Goal: Task Accomplishment & Management: Complete application form

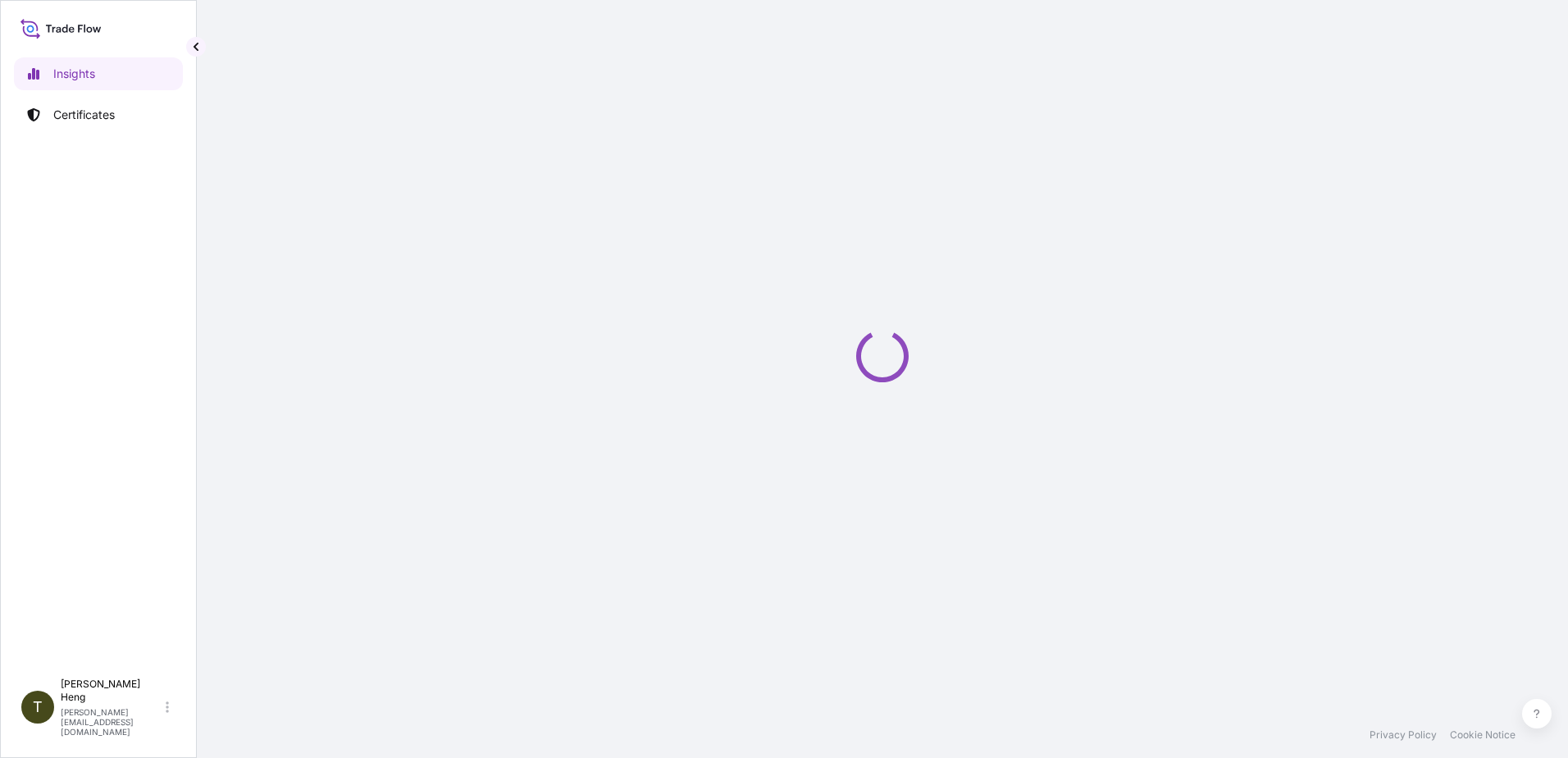
select select "2025"
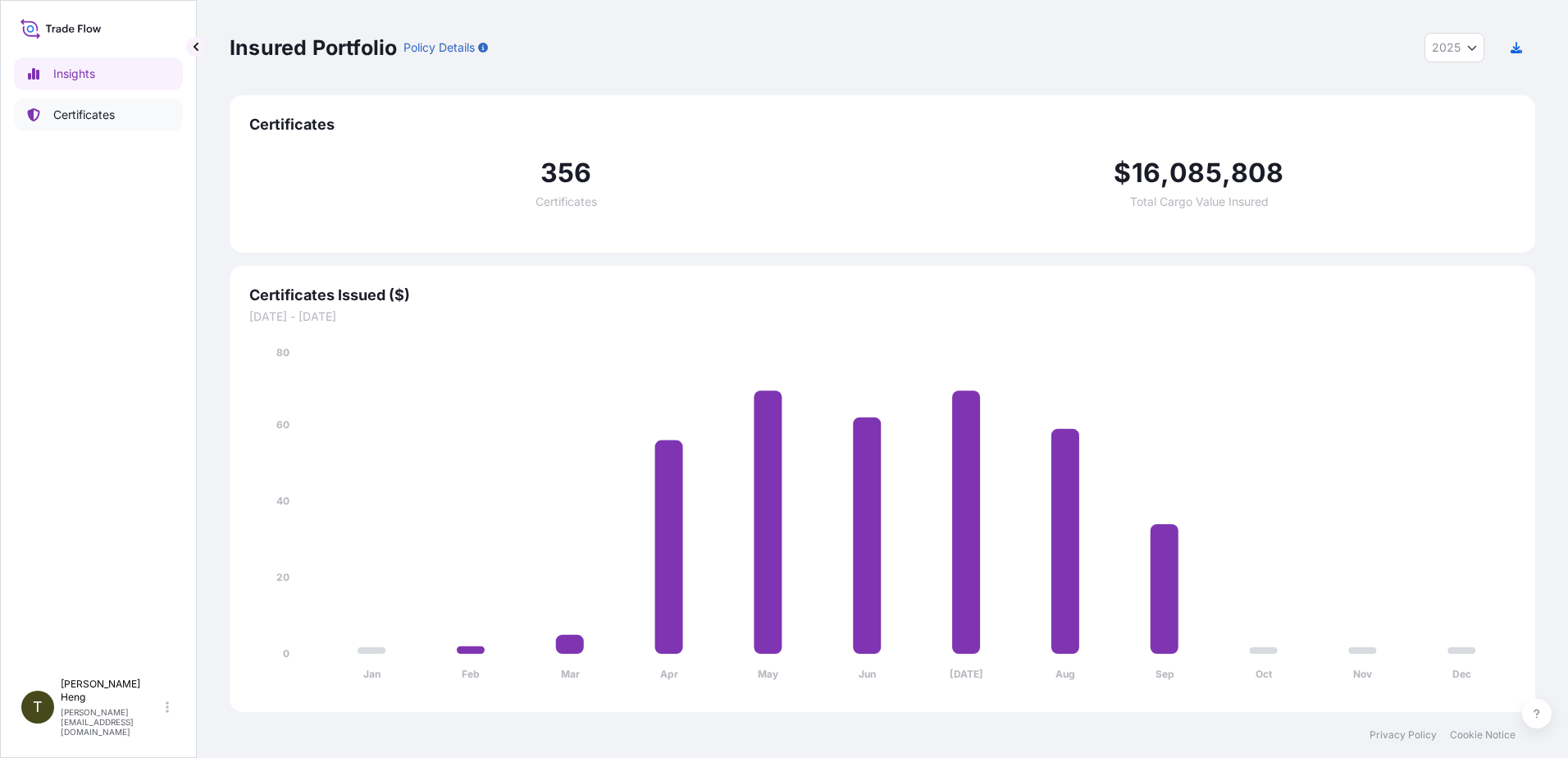
click at [72, 115] on p "Certificates" at bounding box center [84, 115] width 61 height 16
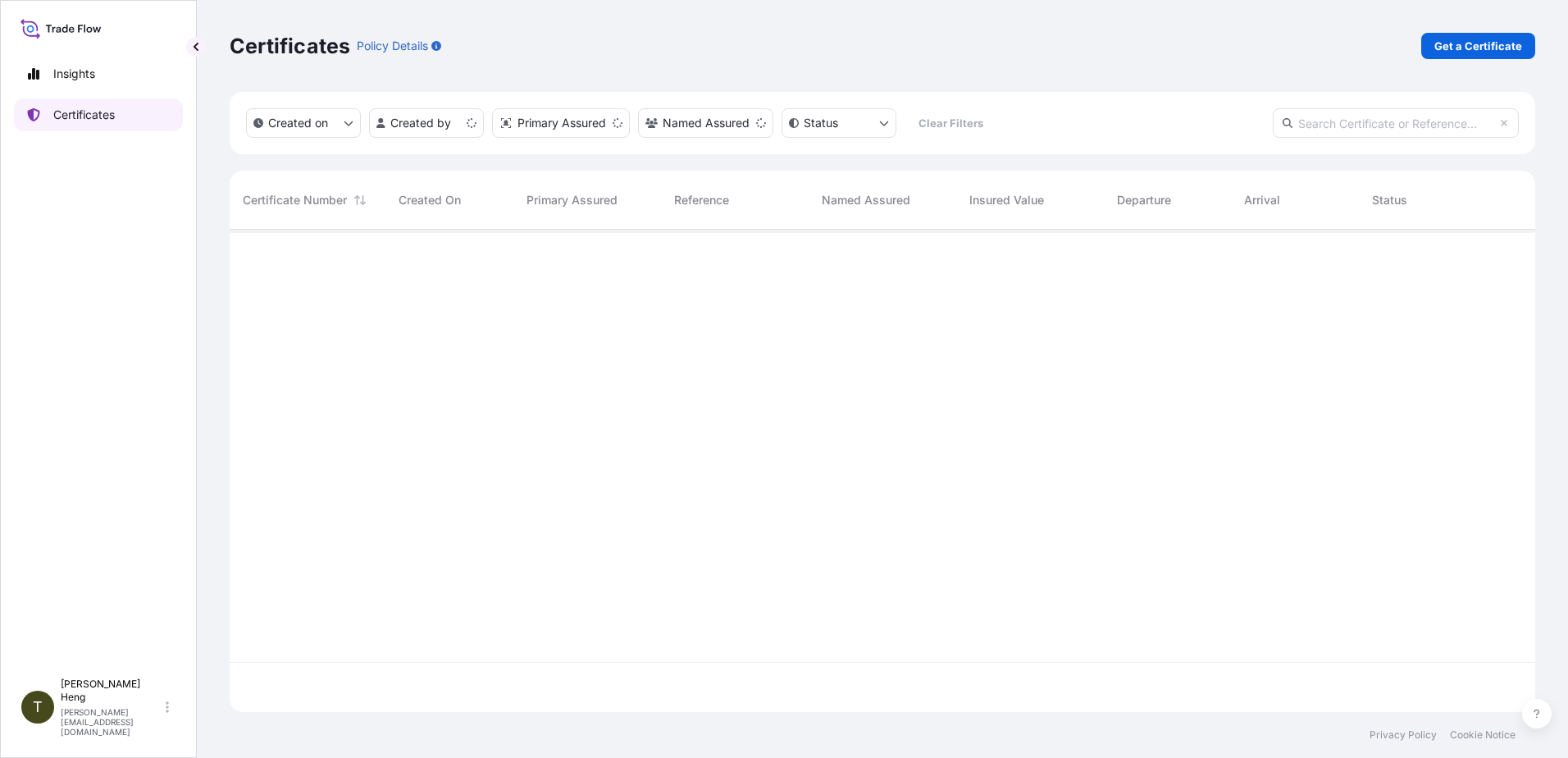
scroll to position [479, 1293]
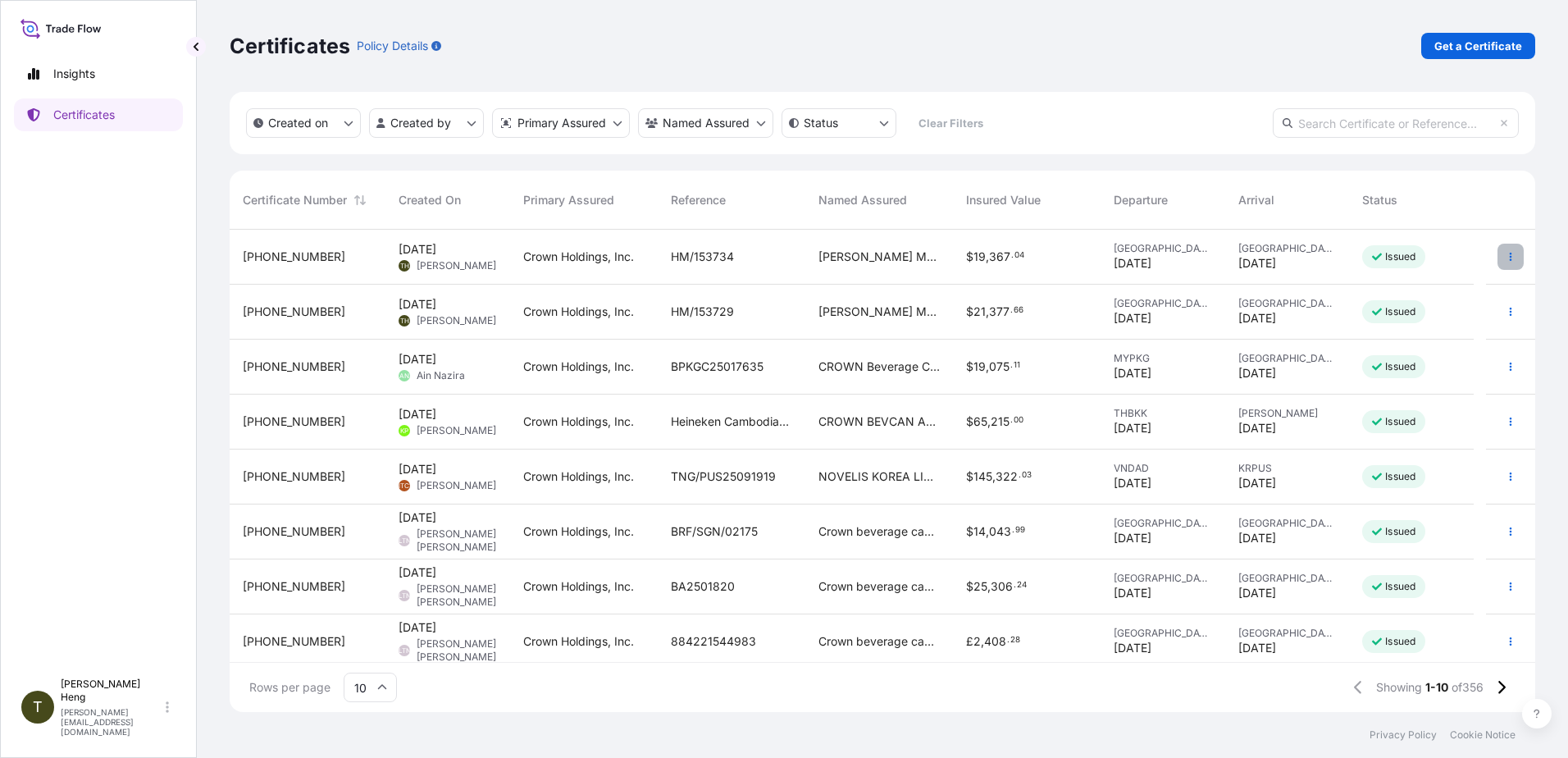
click at [1506, 255] on icon "button" at bounding box center [1510, 256] width 9 height 9
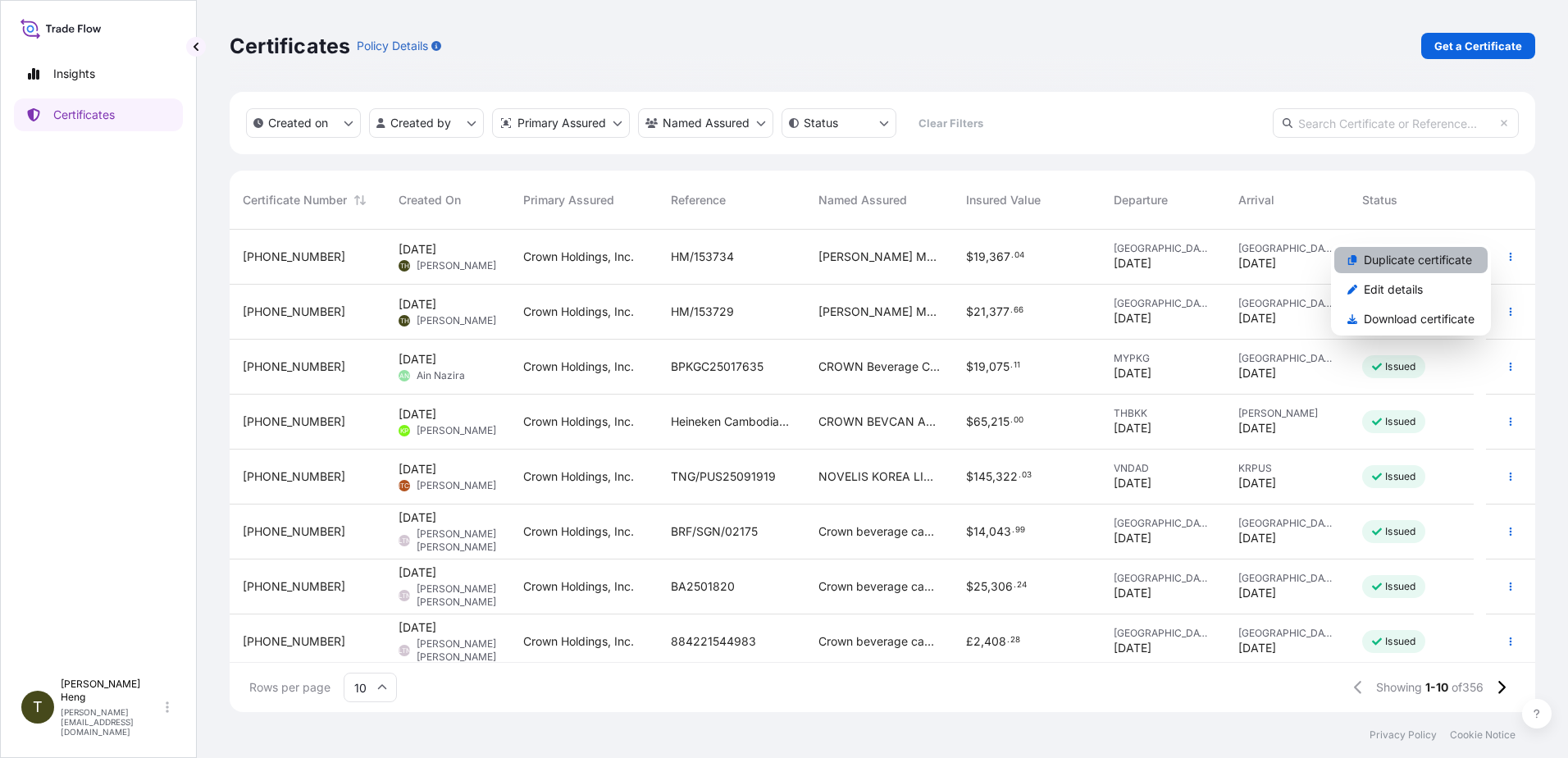
click at [1385, 264] on p "Duplicate certificate" at bounding box center [1418, 259] width 109 height 16
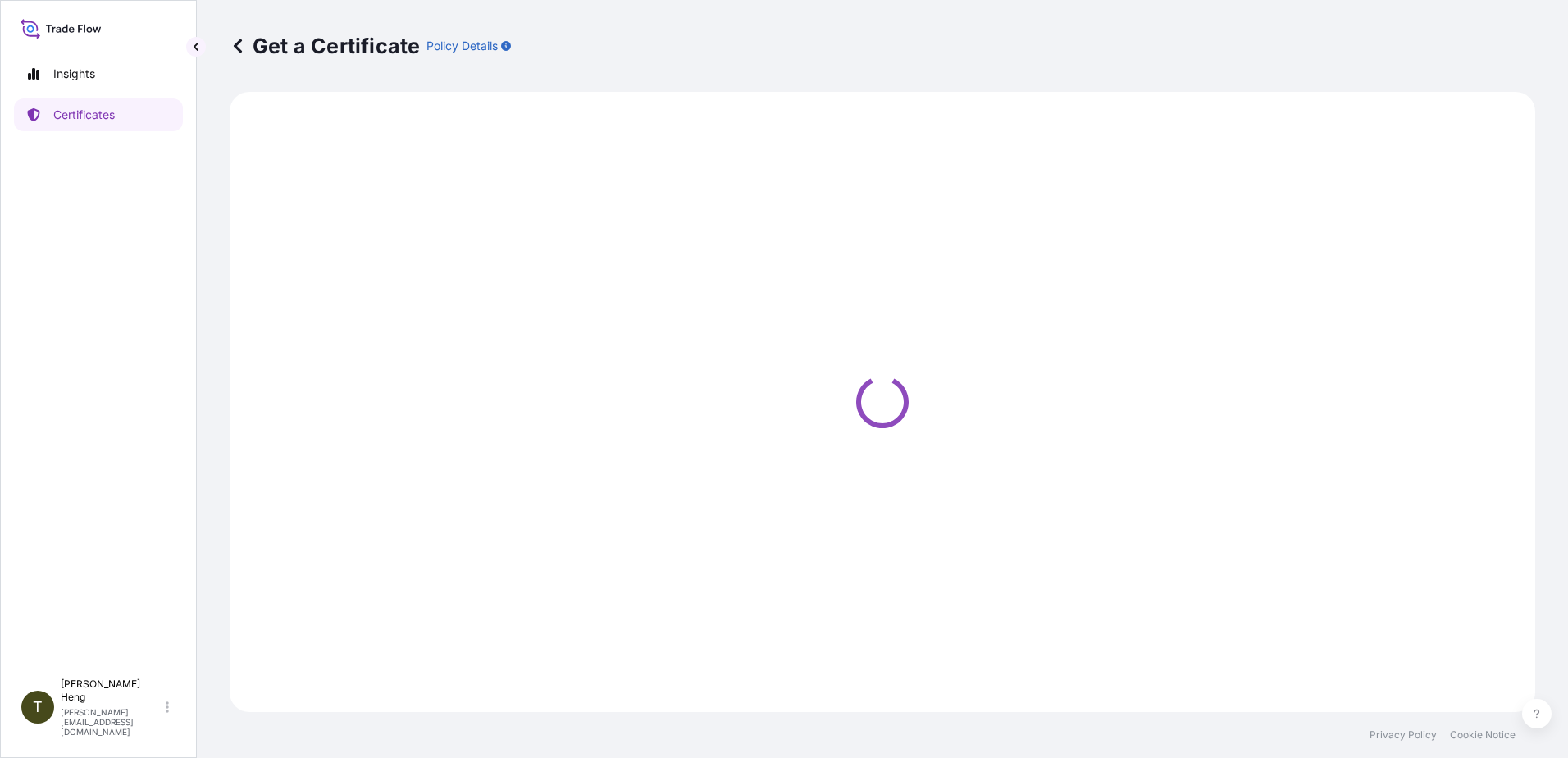
select select "Road"
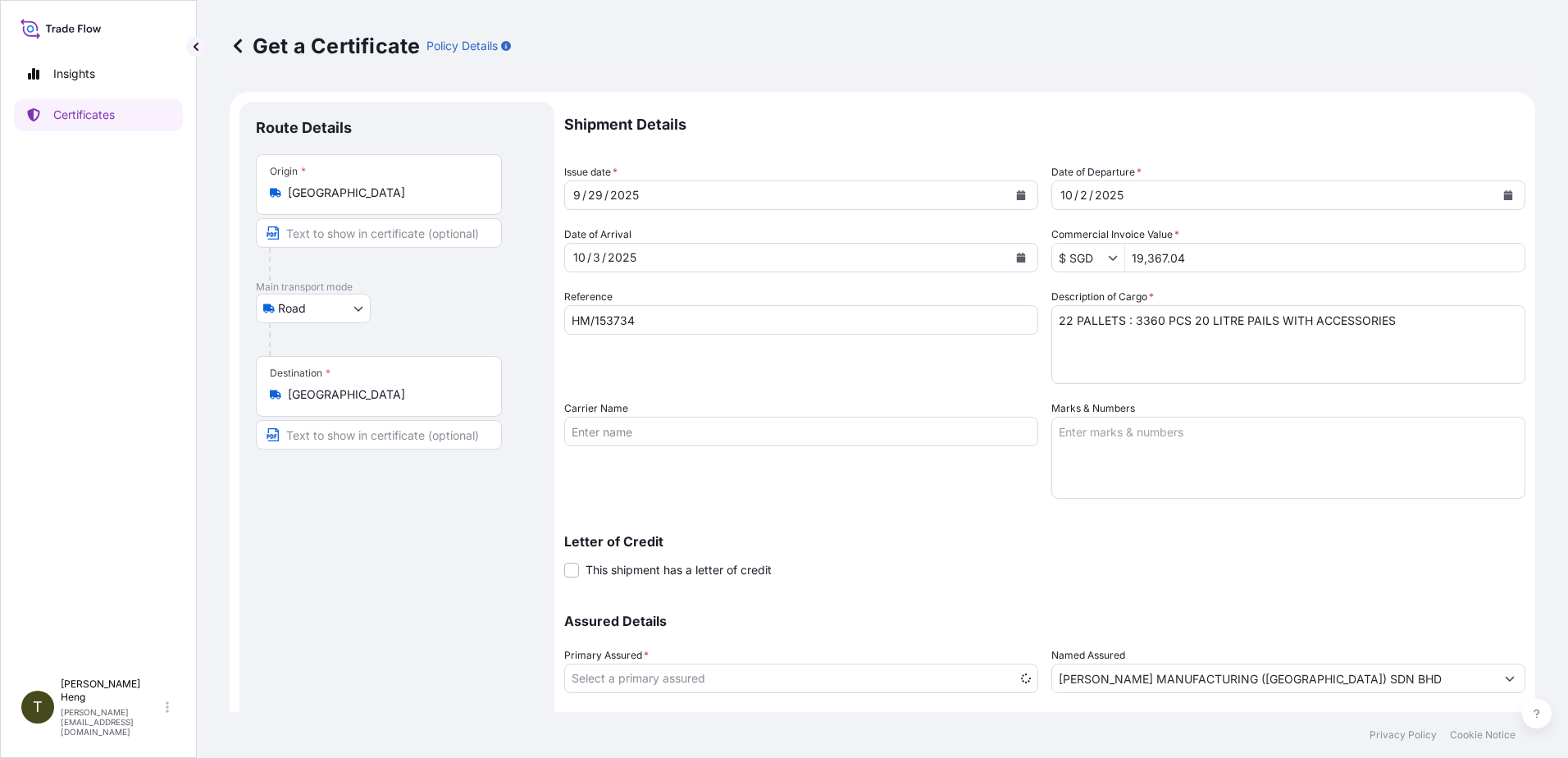
select select "31483"
click at [650, 311] on input "HM/153734" at bounding box center [801, 320] width 474 height 29
type input "H"
type input "ARI/20931205"
click at [1108, 255] on icon "Show suggestions" at bounding box center [1112, 257] width 9 height 9
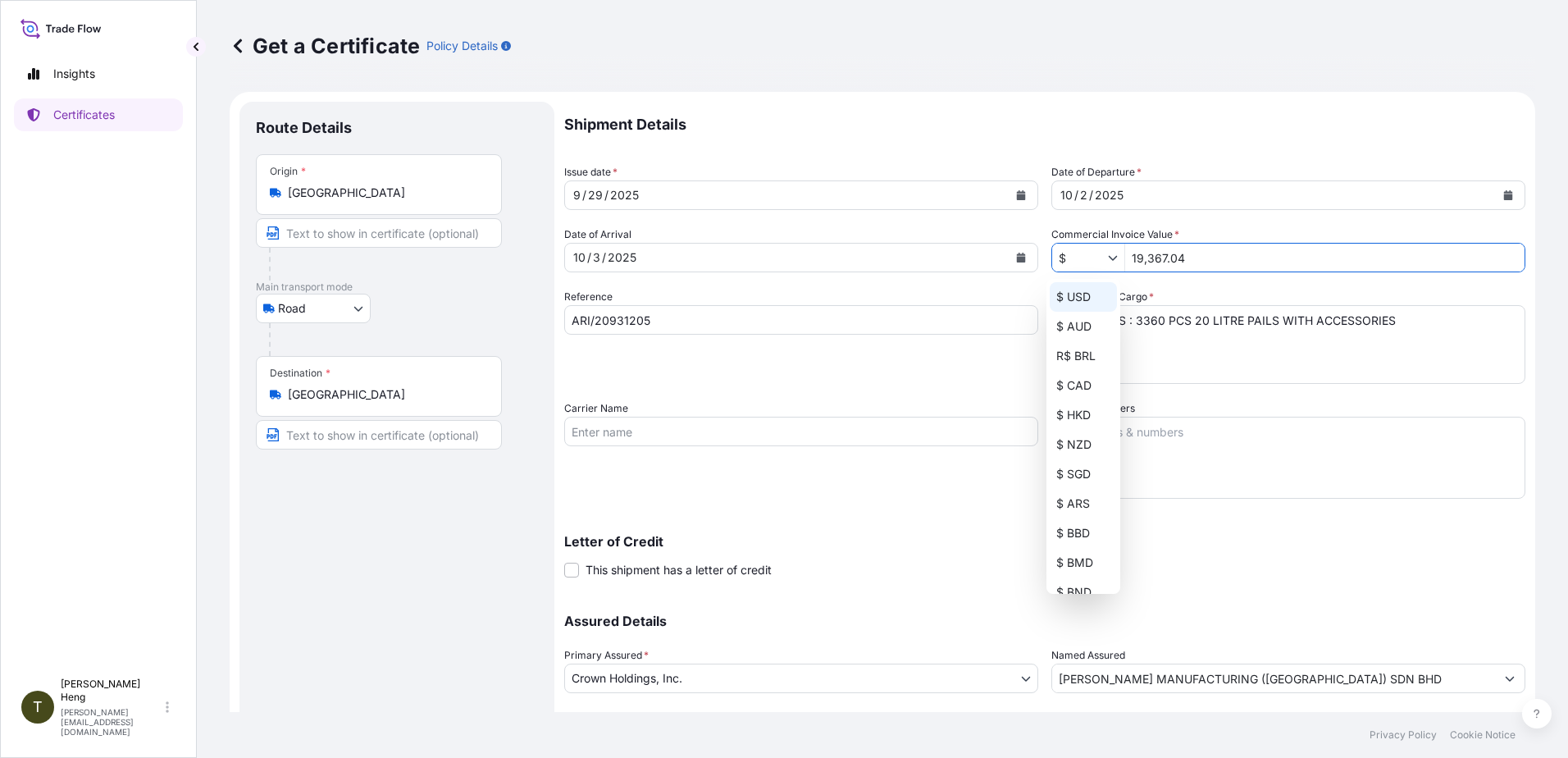
click at [1071, 297] on div "$ USD" at bounding box center [1084, 296] width 67 height 29
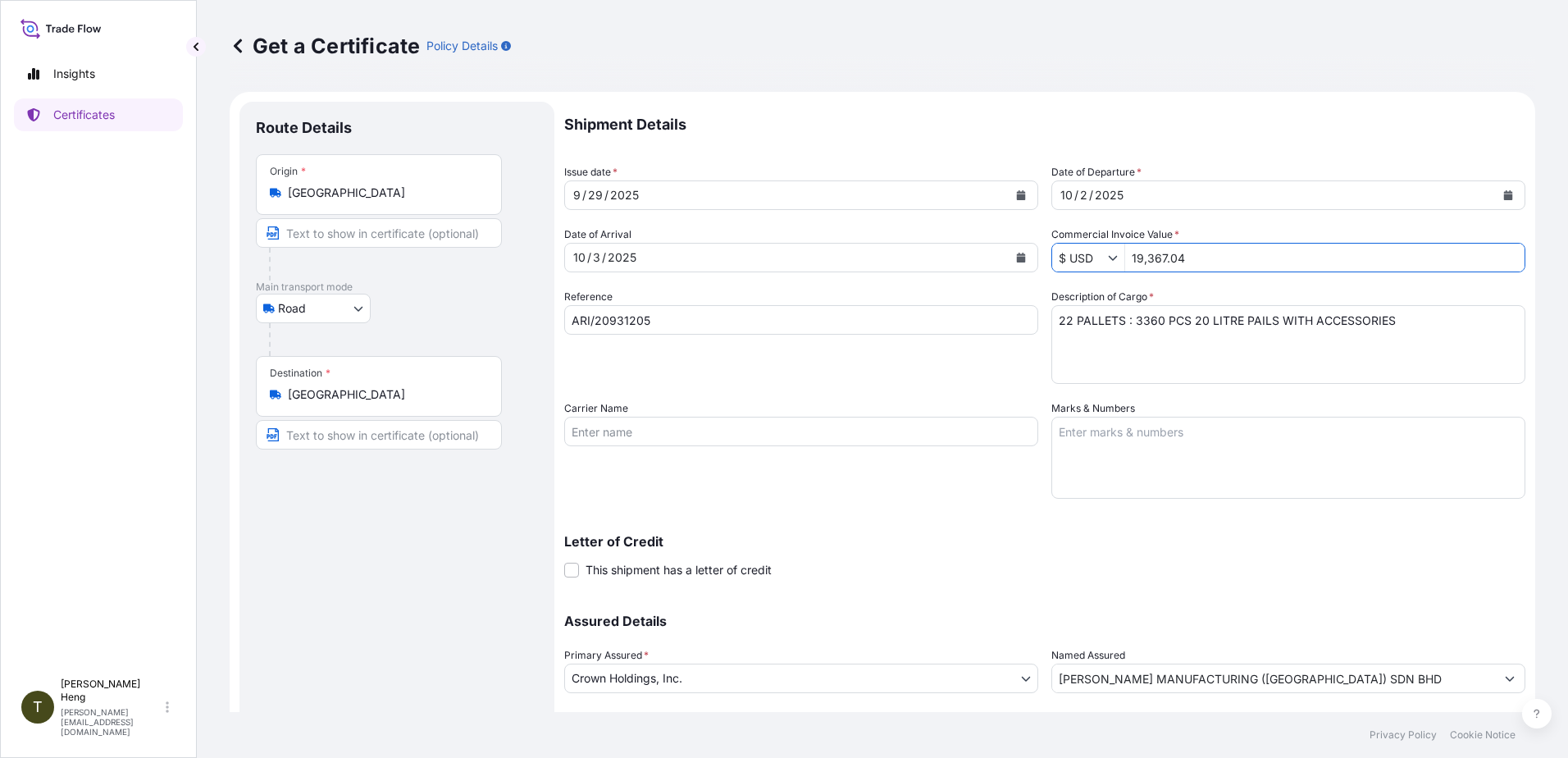
type input "$ USD"
click at [1193, 254] on input "19,367.04" at bounding box center [1325, 258] width 400 height 29
type input "8,378.37"
click at [1054, 318] on textarea "22 PALLETS : 3360 PCS 20 LITRE PAILS WITH ACCESSORIES" at bounding box center [1288, 344] width 474 height 78
type textarea "3 PALLETS : 21 CARTONS (21 ROLLS) FLEXIBLE PACKAGING MATERAILS"
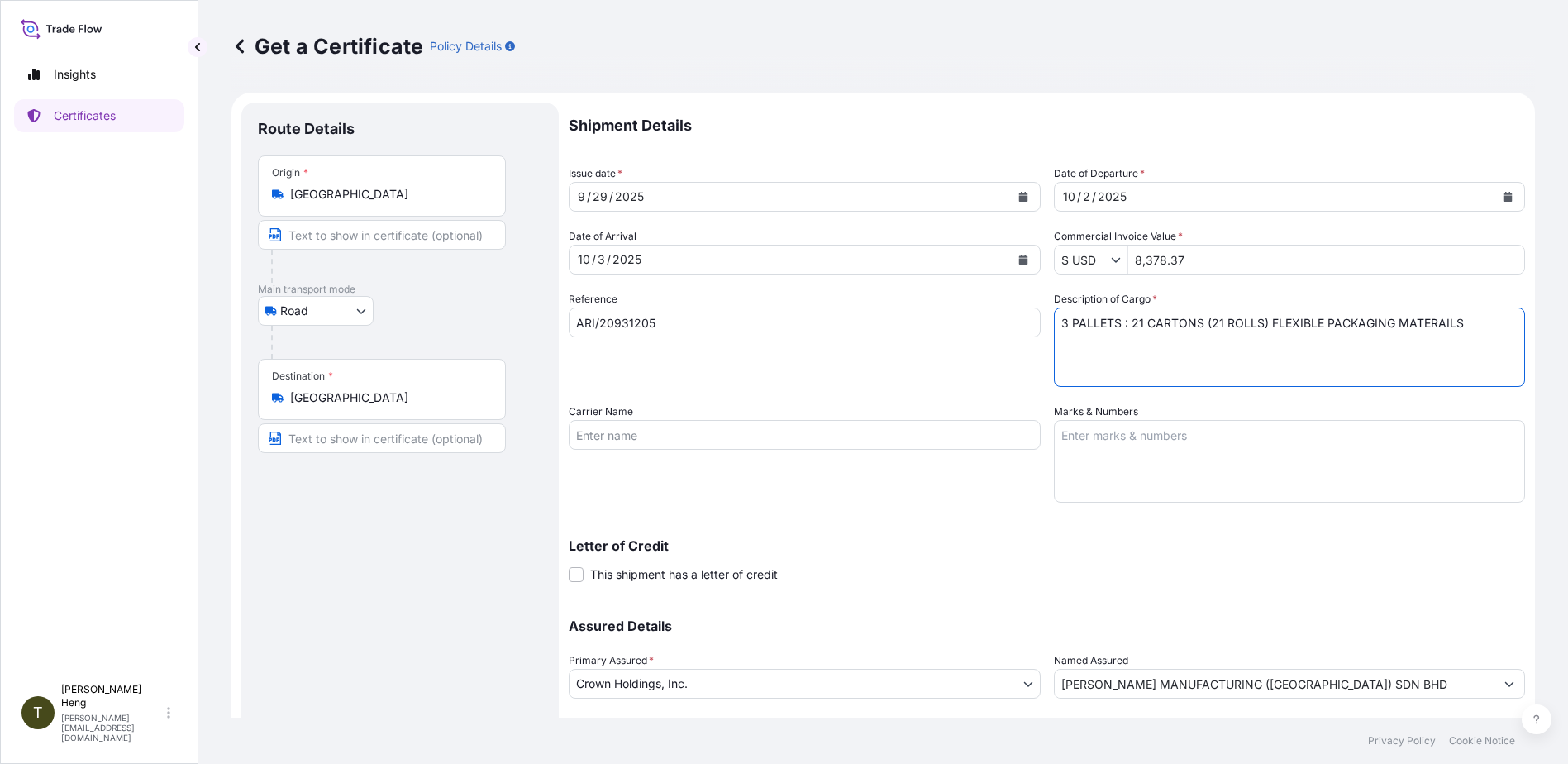
click at [1402, 689] on input "[PERSON_NAME] MANUFACTURING ([GEOGRAPHIC_DATA]) SDN BHD" at bounding box center [1275, 683] width 440 height 30
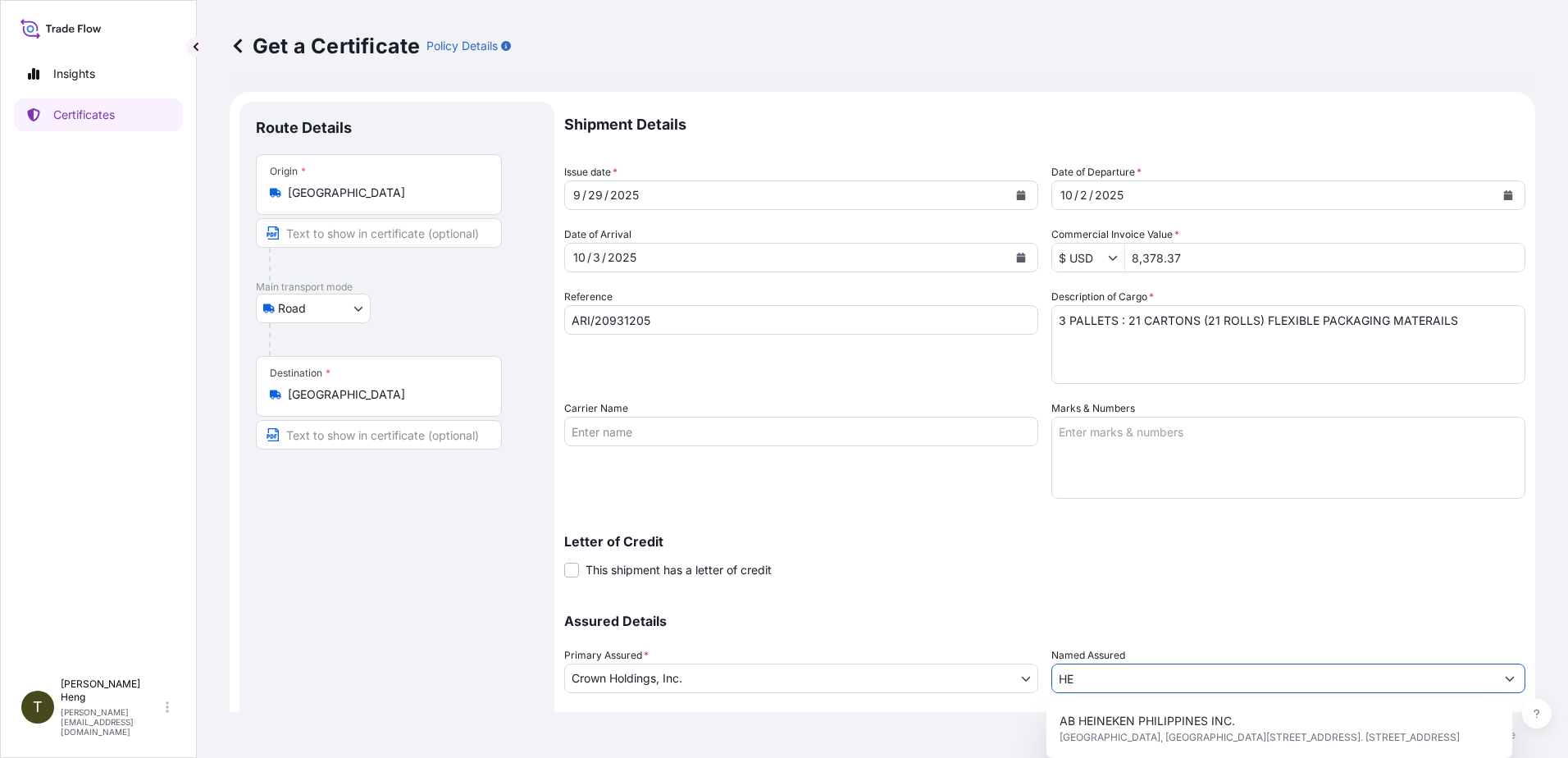
type input "H"
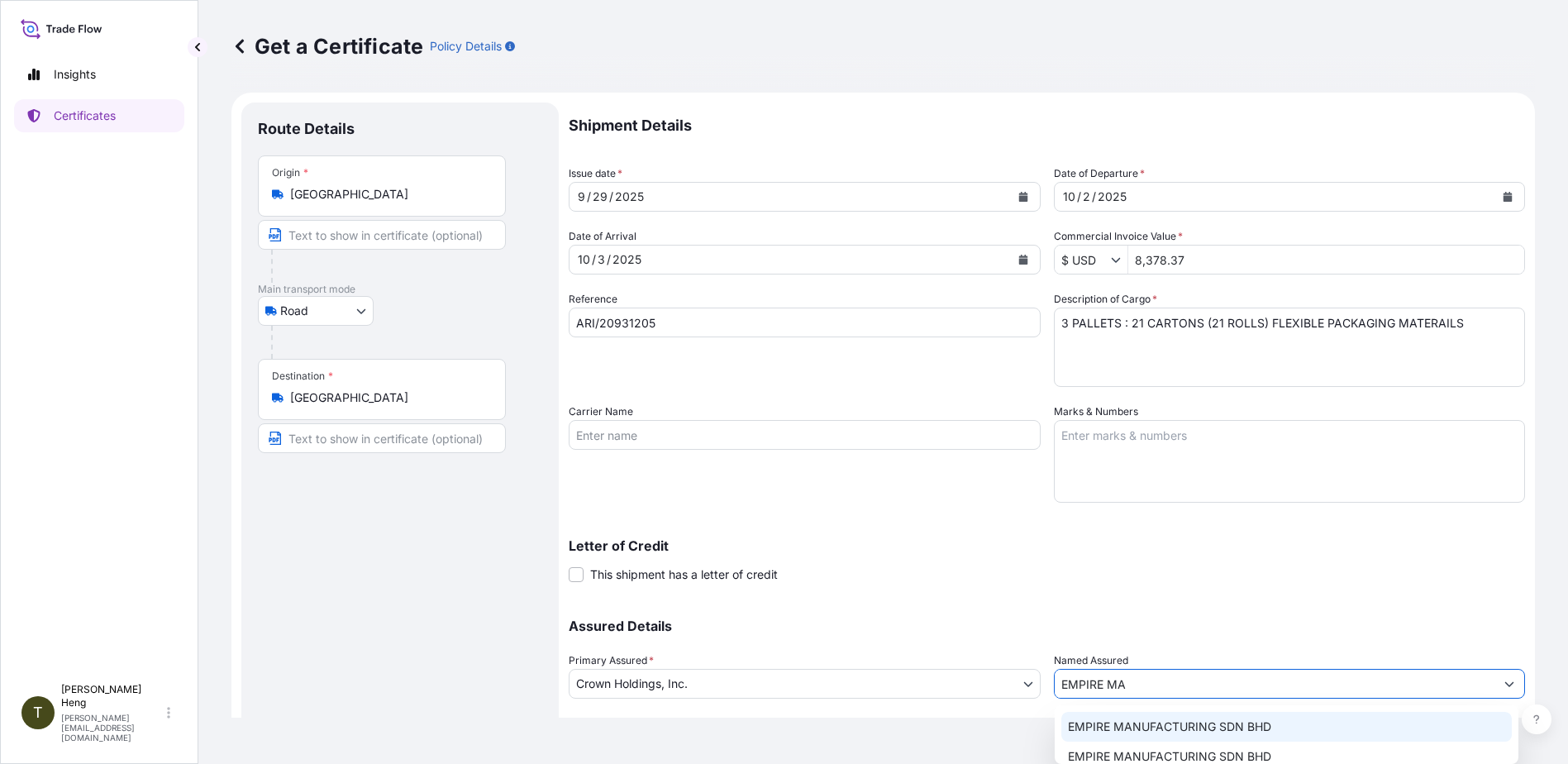
click at [1235, 724] on span "EMPIRE MANUFACTURING SDN BHD" at bounding box center [1169, 726] width 203 height 16
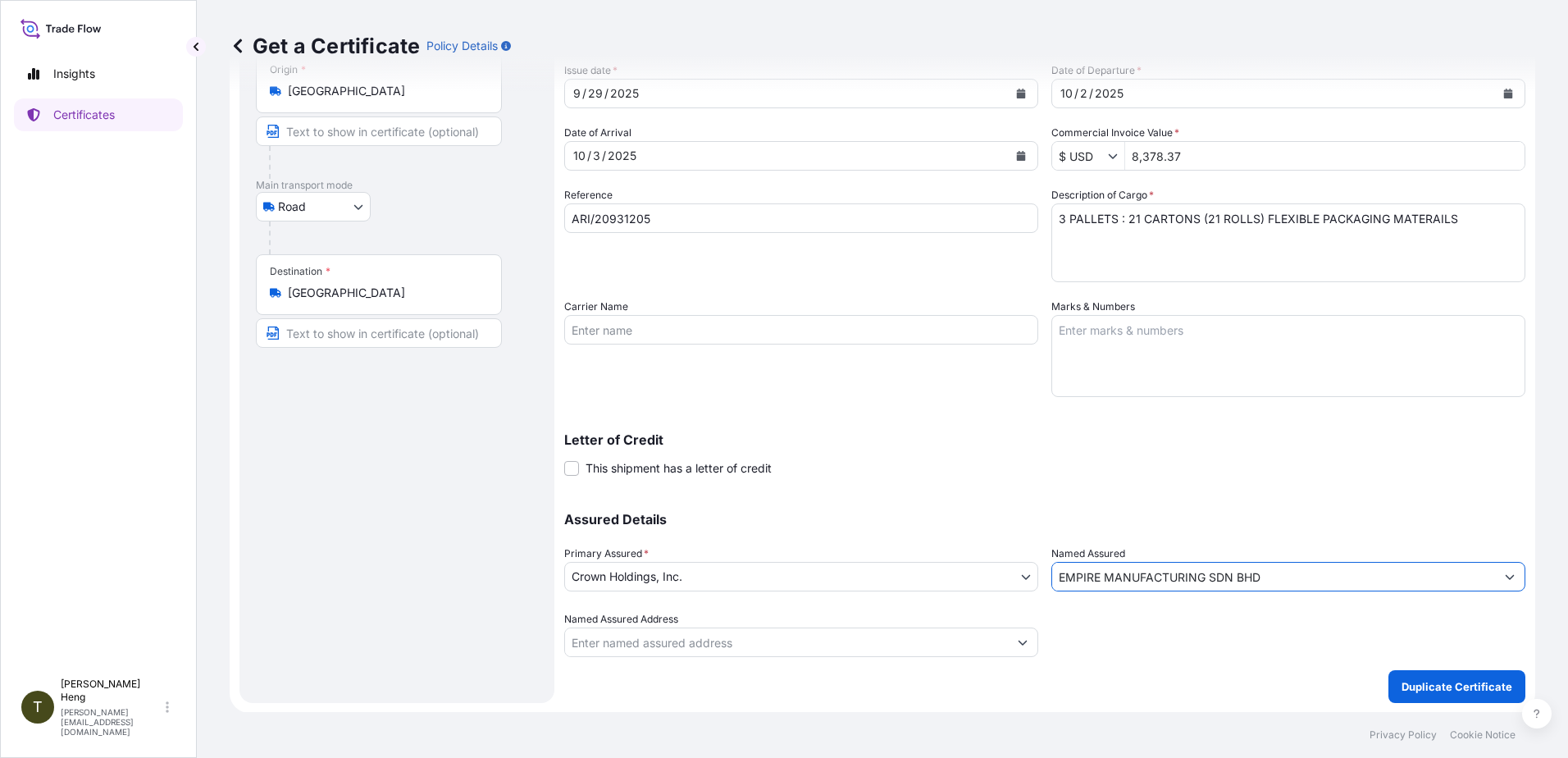
scroll to position [103, 0]
type input "EMPIRE MANUFACTURING SDN BHD"
click at [1421, 686] on p "Duplicate Certificate" at bounding box center [1457, 685] width 111 height 16
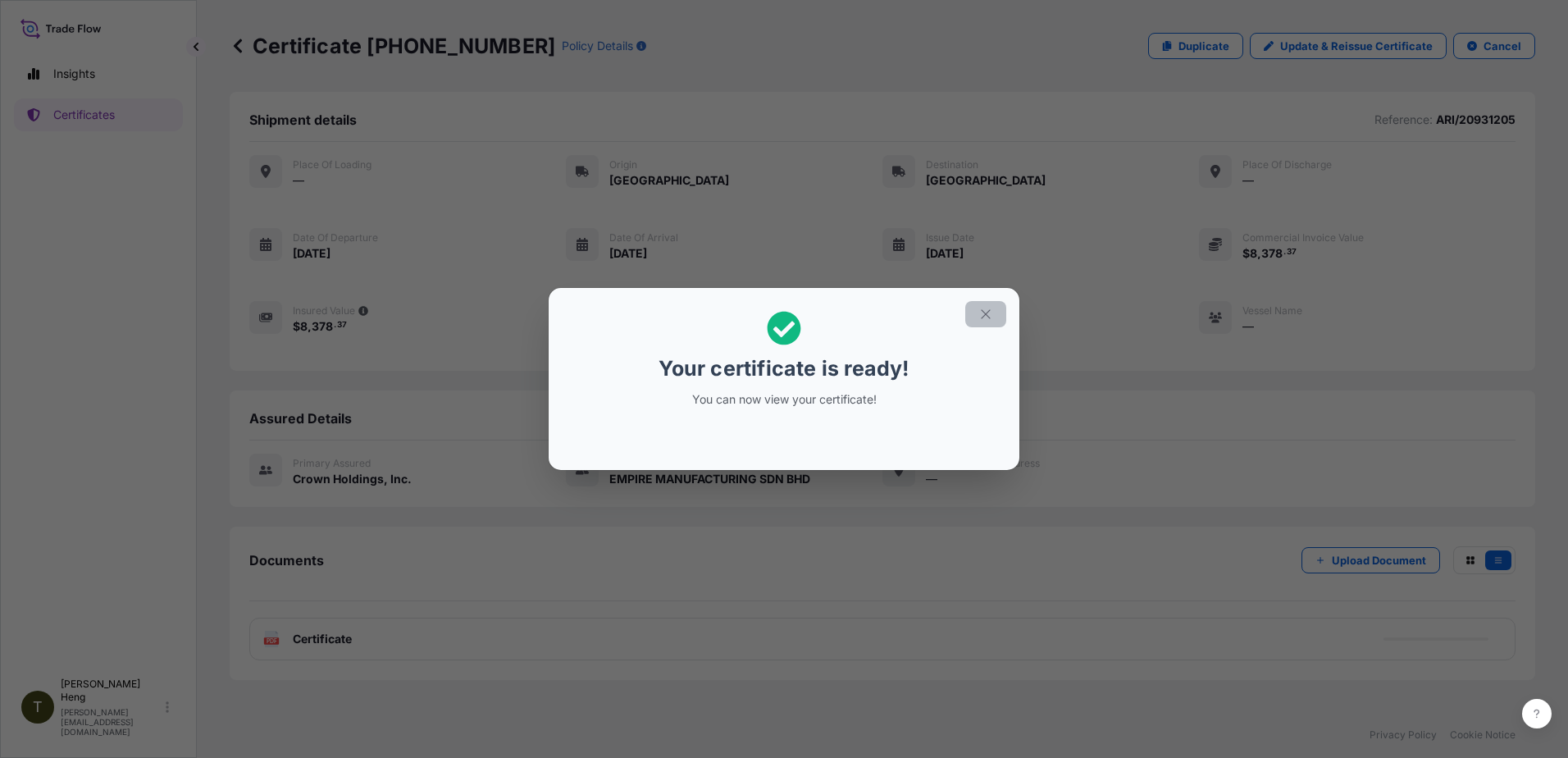
click at [976, 314] on button "button" at bounding box center [986, 314] width 41 height 26
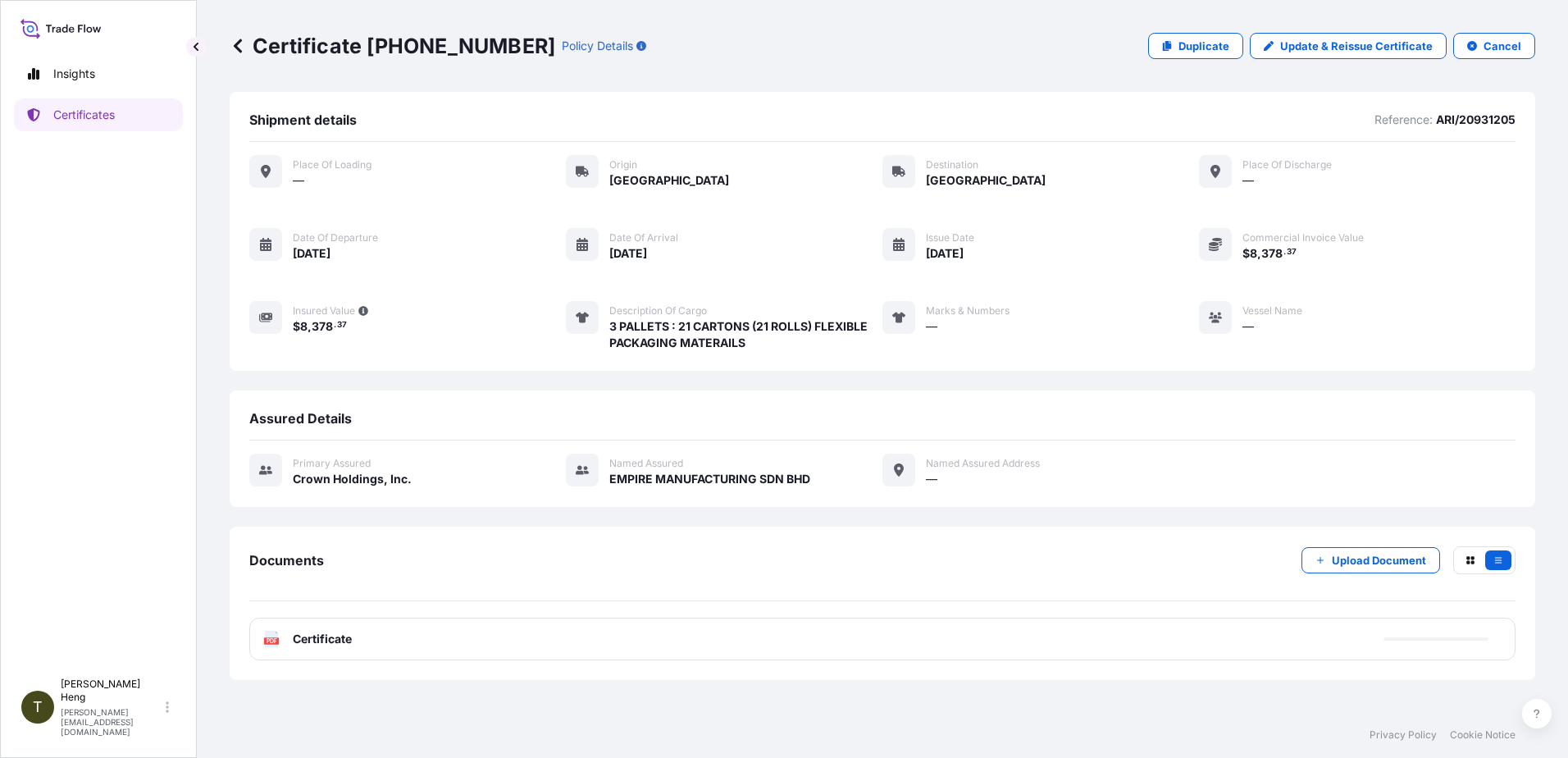
click at [270, 639] on text "PDF" at bounding box center [271, 641] width 10 height 6
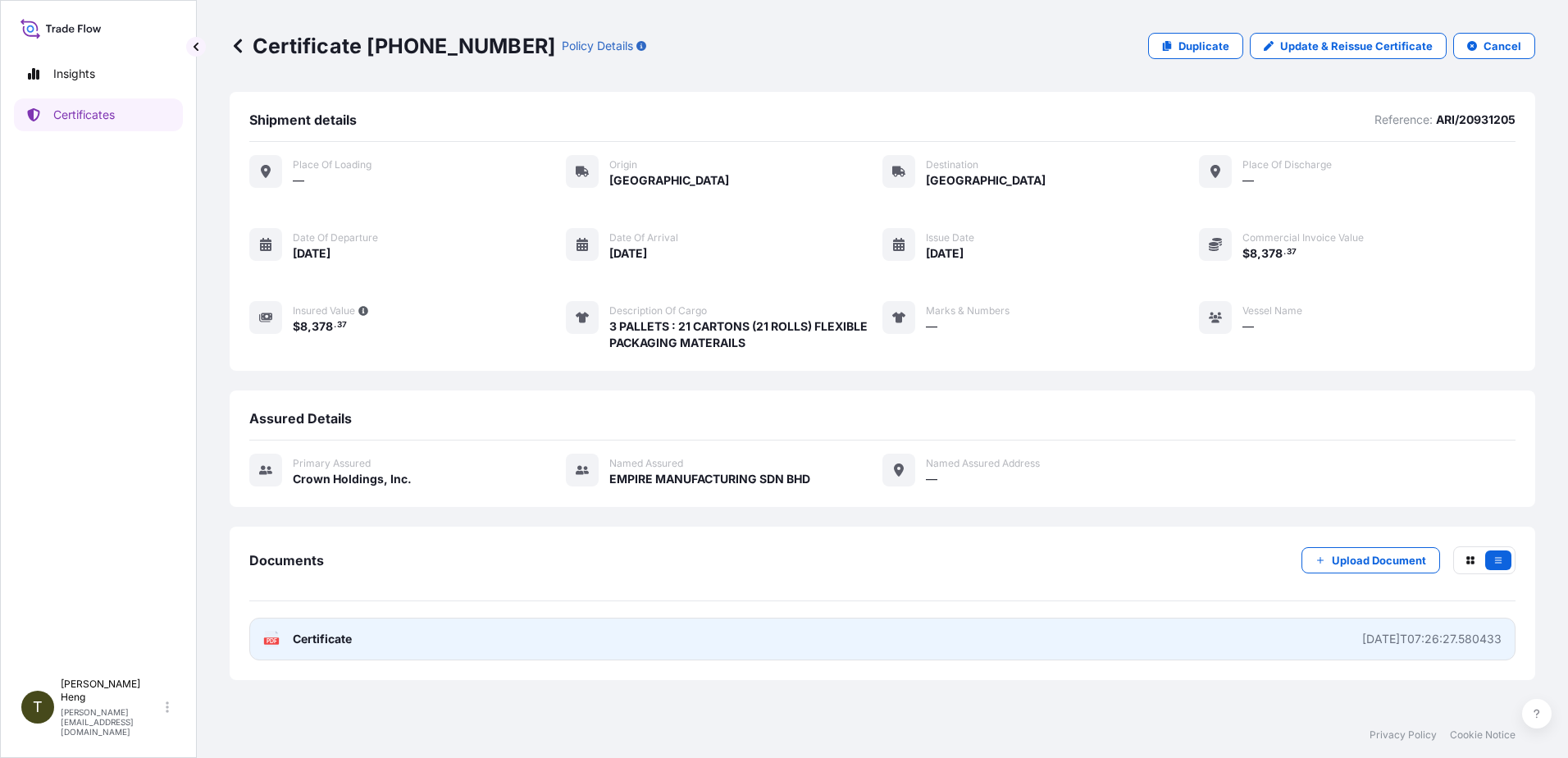
click at [284, 637] on div "PDF Certificate" at bounding box center [308, 638] width 89 height 16
